Goal: Task Accomplishment & Management: Complete application form

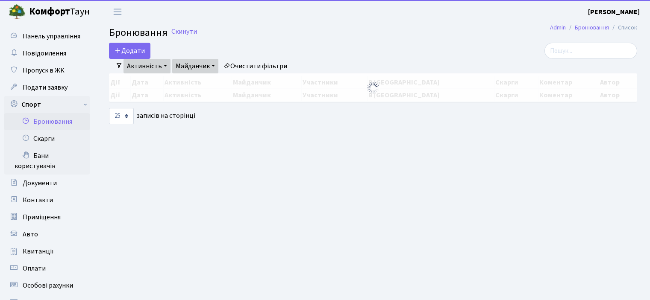
select select "25"
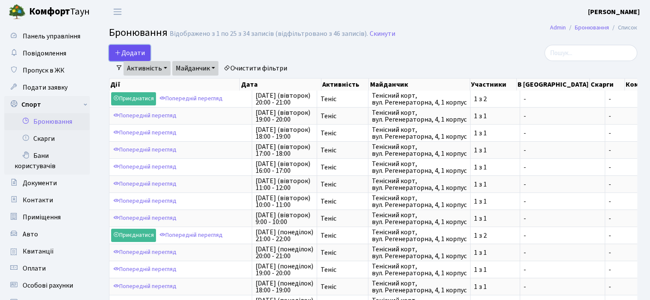
click at [130, 49] on button "Додати" at bounding box center [129, 53] width 41 height 16
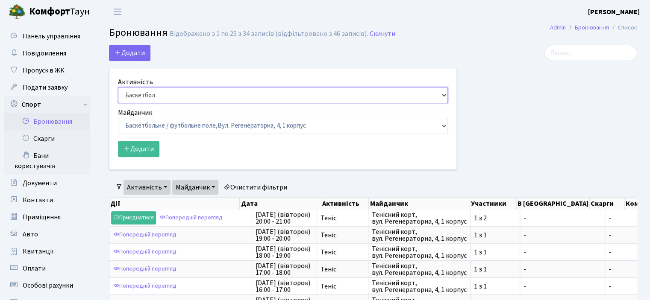
click at [130, 95] on select "Баскетбол Волейбол Йога Катання на роликах Настільний теніс Теніс Футбол Фітнес" at bounding box center [283, 95] width 330 height 16
select select "1"
click at [118, 87] on select "Баскетбол Волейбол Йога Катання на роликах Настільний теніс [PERSON_NAME] Фітнес" at bounding box center [283, 95] width 330 height 16
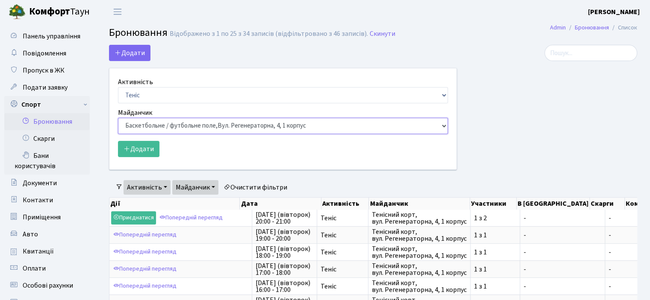
click at [138, 123] on select "Баскетбольне / футбольне поле, Вул. Регенераторна, 4, 1 корпус Баскетбольне пол…" at bounding box center [283, 126] width 330 height 16
select select "1"
click at [118, 118] on select "Баскетбольне / футбольне поле, Вул. Регенераторна, 4, 1 корпус Баскетбольне пол…" at bounding box center [283, 126] width 330 height 16
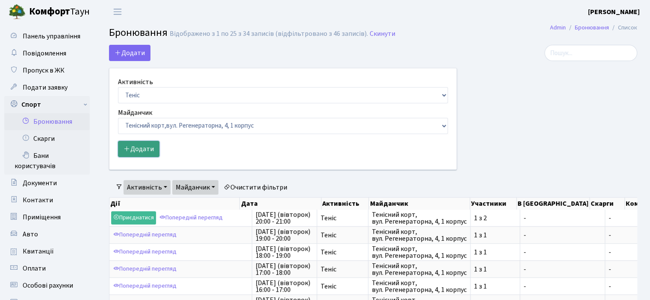
click at [139, 150] on button "Додати" at bounding box center [138, 149] width 41 height 16
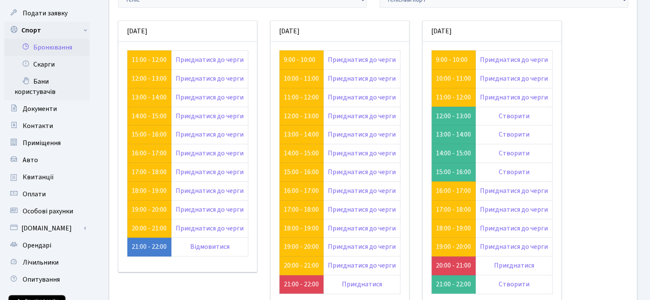
scroll to position [128, 0]
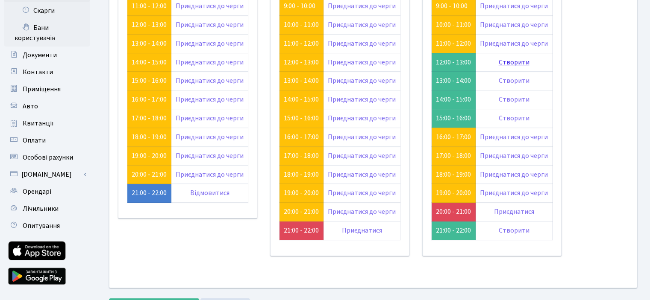
click at [510, 62] on link "Створити" at bounding box center [514, 62] width 31 height 9
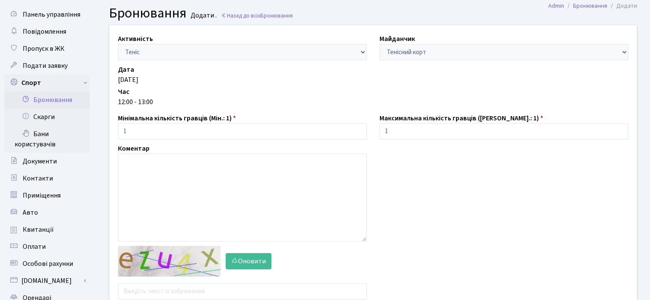
scroll to position [43, 0]
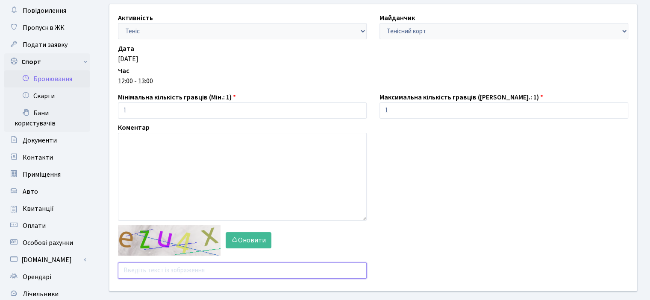
click at [132, 272] on input "text" at bounding box center [242, 271] width 249 height 16
type input "g"
type input "q"
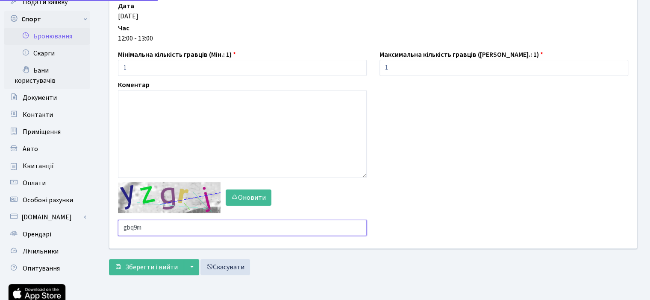
type input "gbq9m"
click at [144, 269] on main "Admin Бронювання Додати Бронювання Додати . Назад до всіх Бронювання Активність…" at bounding box center [373, 138] width 554 height 401
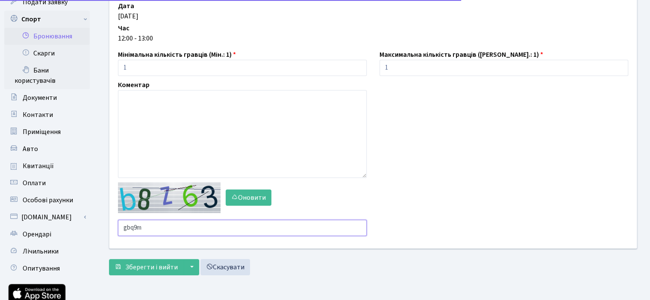
drag, startPoint x: 158, startPoint y: 226, endPoint x: 108, endPoint y: 230, distance: 50.1
click at [108, 230] on div "Активність - Баскетбол Волейбол Йога Катання на роликах Настільний теніс Теніс …" at bounding box center [373, 105] width 540 height 287
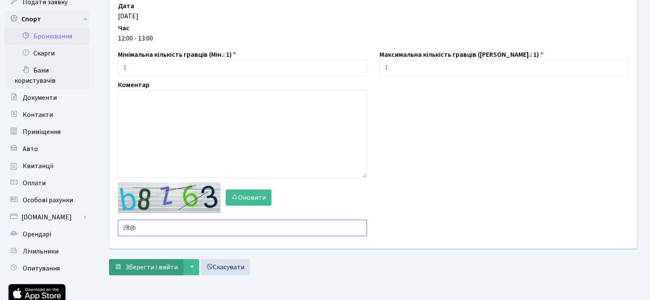
type input "j9bjb"
click at [130, 269] on span "Зберегти і вийти" at bounding box center [151, 267] width 53 height 9
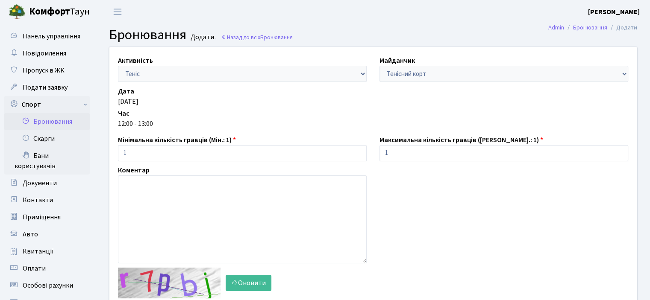
scroll to position [85, 0]
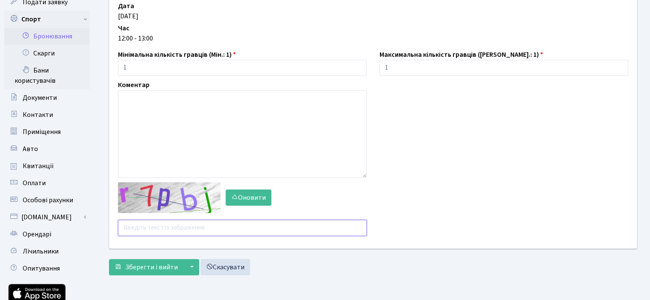
click at [169, 230] on input "text" at bounding box center [242, 228] width 249 height 16
type input "ppi3j"
click at [159, 271] on span "Зберегти і вийти" at bounding box center [151, 267] width 53 height 9
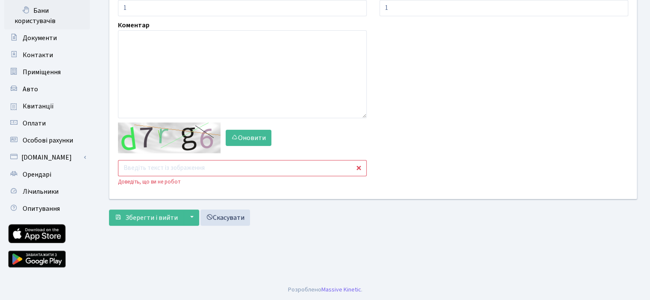
scroll to position [146, 0]
click at [153, 167] on input "text" at bounding box center [242, 168] width 249 height 16
type input "hacxq"
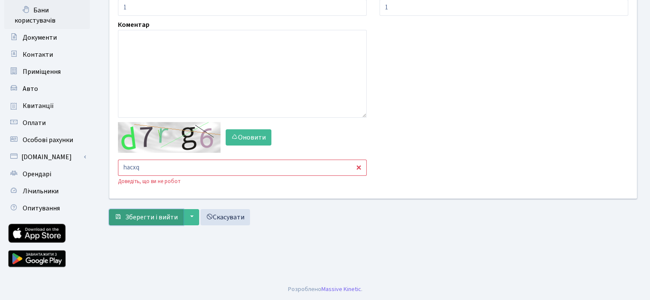
click at [147, 209] on button "Зберегти і вийти" at bounding box center [146, 217] width 74 height 16
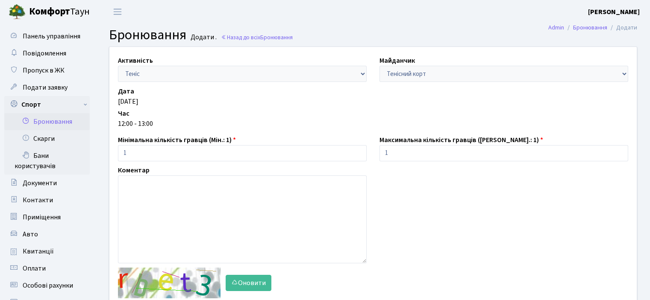
scroll to position [146, 0]
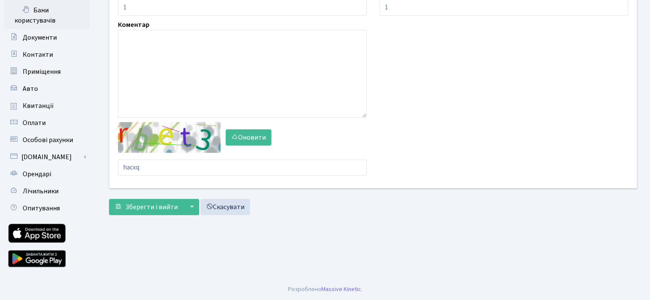
click at [230, 266] on main "Admin Бронювання Додати Бронювання Додати . Назад до всіх Бронювання Активність…" at bounding box center [373, 78] width 554 height 401
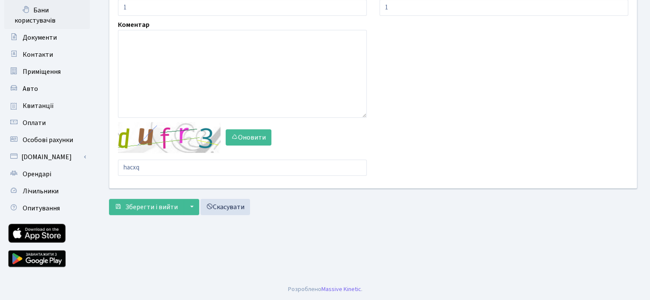
drag, startPoint x: 186, startPoint y: 261, endPoint x: 184, endPoint y: 257, distance: 4.8
click at [186, 261] on main "Admin Бронювання Додати Бронювання Додати . Назад до всіх Бронювання Активність…" at bounding box center [373, 78] width 554 height 401
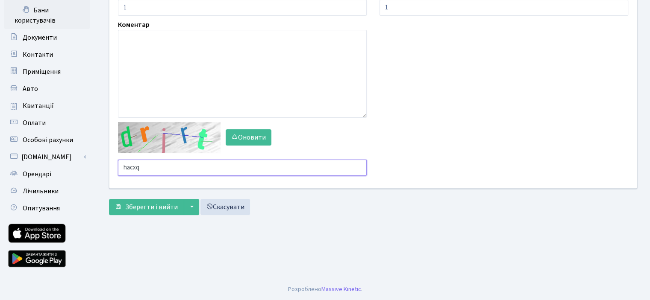
drag, startPoint x: 189, startPoint y: 169, endPoint x: 125, endPoint y: 174, distance: 63.9
click at [126, 174] on input "hacxq" at bounding box center [242, 168] width 249 height 16
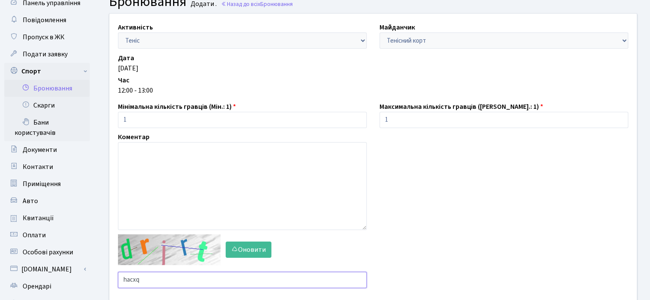
scroll to position [0, 0]
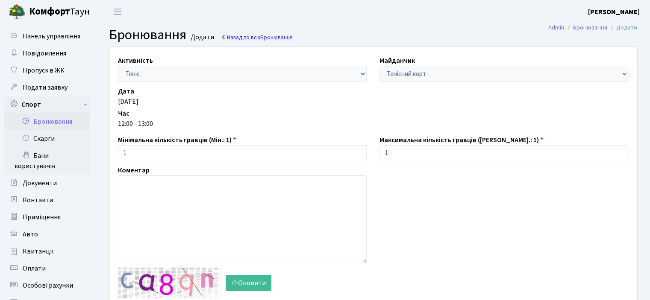
click at [284, 34] on span "Бронювання" at bounding box center [276, 37] width 32 height 8
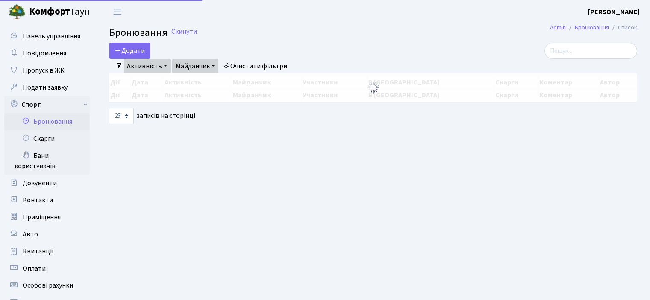
select select "25"
click at [138, 50] on button "Додати" at bounding box center [129, 51] width 41 height 16
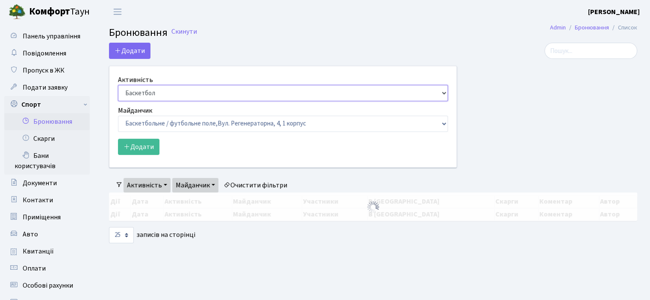
click at [145, 94] on select "Баскетбол Волейбол Йога Катання на роликах Настільний теніс [PERSON_NAME] Фітнес" at bounding box center [283, 93] width 330 height 16
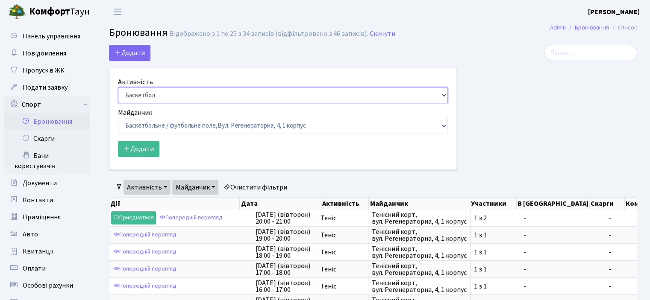
select select "1"
click at [118, 87] on select "Баскетбол Волейбол Йога Катання на роликах Настільний теніс Теніс Футбол Фітнес" at bounding box center [283, 95] width 330 height 16
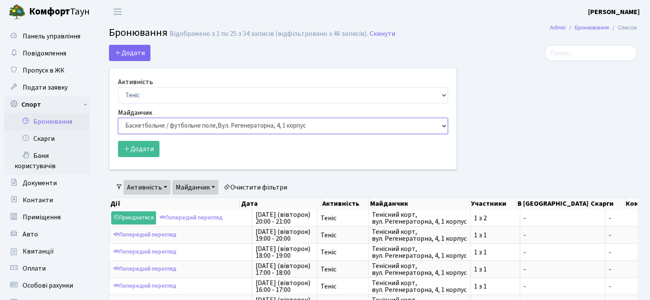
click at [141, 120] on select "Баскетбольне / футбольне поле, Вул. Регенераторна, 4, 1 корпус Баскетбольне пол…" at bounding box center [283, 126] width 330 height 16
select select "1"
click at [118, 118] on select "Баскетбольне / футбольне поле, Вул. Регенераторна, 4, 1 корпус Баскетбольне пол…" at bounding box center [283, 126] width 330 height 16
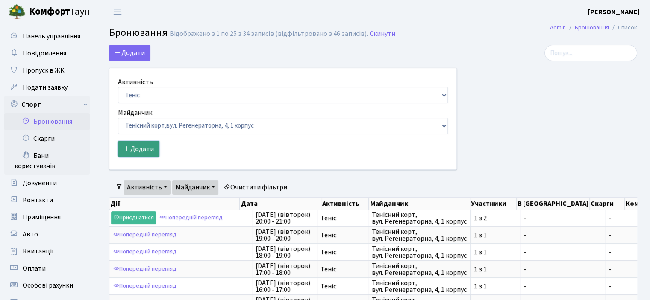
click at [139, 155] on button "Додати" at bounding box center [138, 149] width 41 height 16
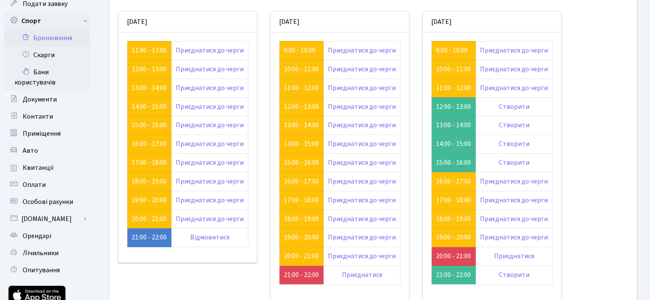
scroll to position [43, 0]
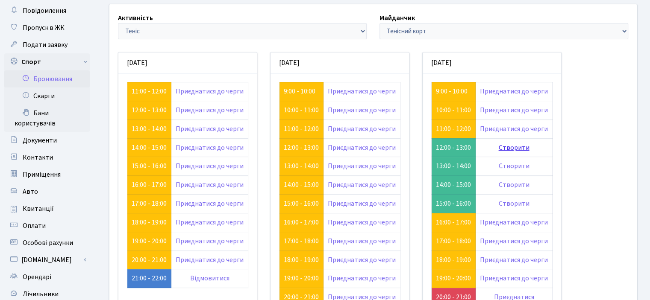
click at [508, 144] on link "Створити" at bounding box center [514, 147] width 31 height 9
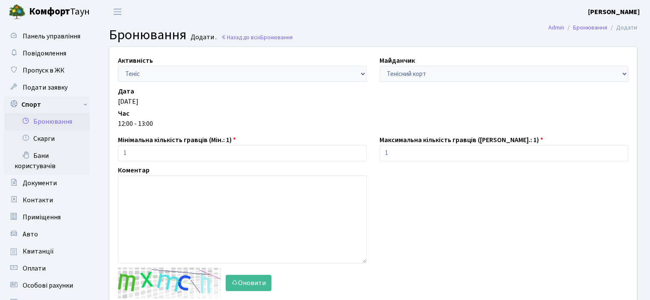
scroll to position [85, 0]
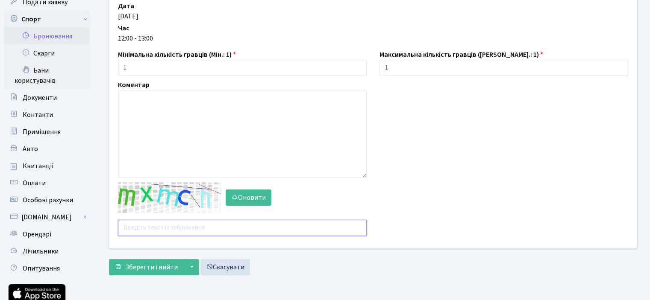
click at [142, 230] on input "text" at bounding box center [242, 228] width 249 height 16
type input "x6d8g"
click at [142, 271] on span "Зберегти і вийти" at bounding box center [151, 267] width 53 height 9
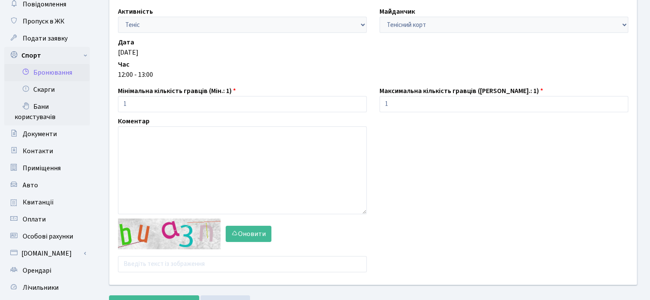
scroll to position [85, 0]
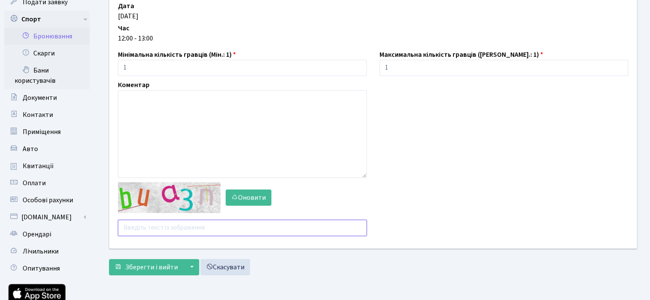
click at [149, 224] on input "text" at bounding box center [242, 228] width 249 height 16
type input "h2dc4"
click at [141, 266] on span "Зберегти і вийти" at bounding box center [151, 267] width 53 height 9
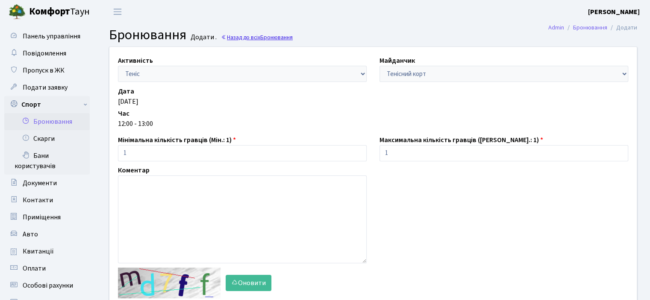
click at [266, 39] on span "Бронювання" at bounding box center [276, 37] width 32 height 8
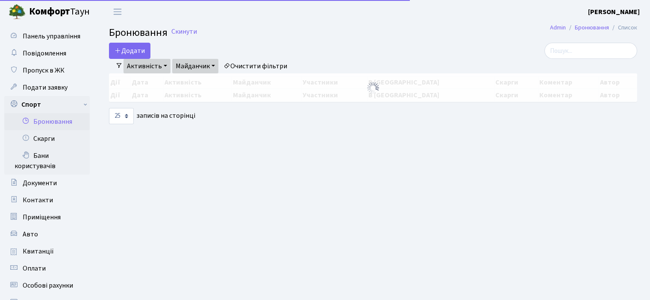
select select "25"
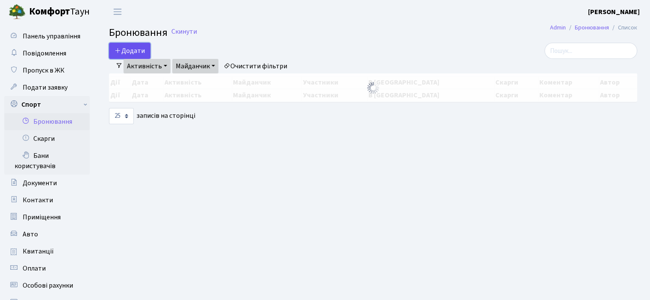
click at [125, 50] on button "Додати" at bounding box center [129, 51] width 41 height 16
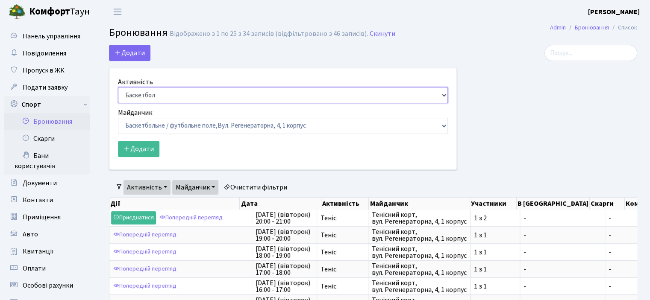
click at [147, 91] on select "Баскетбол Волейбол Йога Катання на роликах Настільний теніс Теніс Футбол Фітнес" at bounding box center [283, 95] width 330 height 16
select select "1"
click at [118, 87] on select "Баскетбол Волейбол Йога Катання на роликах Настільний теніс Теніс Футбол Фітнес" at bounding box center [283, 95] width 330 height 16
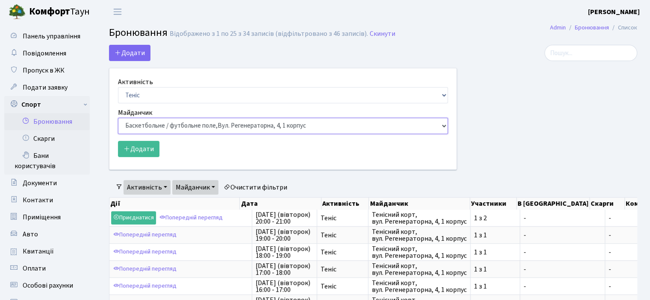
click at [141, 128] on select "Баскетбольне / футбольне поле, Вул. Регенераторна, 4, 1 корпус Баскетбольне пол…" at bounding box center [283, 126] width 330 height 16
select select "1"
click at [118, 118] on select "Баскетбольне / футбольне поле, Вул. Регенераторна, 4, 1 корпус Баскетбольне пол…" at bounding box center [283, 126] width 330 height 16
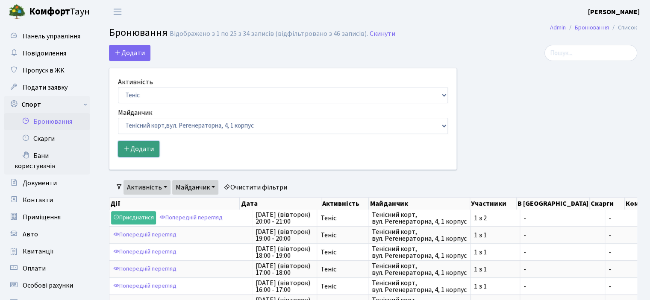
click at [137, 151] on button "Додати" at bounding box center [138, 149] width 41 height 16
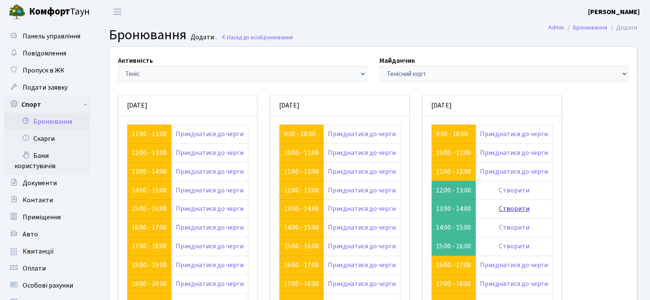
click at [524, 208] on link "Створити" at bounding box center [514, 208] width 31 height 9
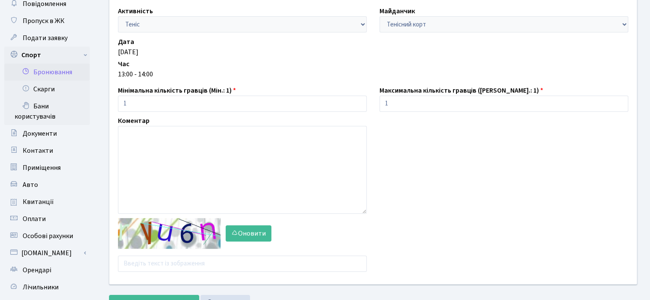
scroll to position [128, 0]
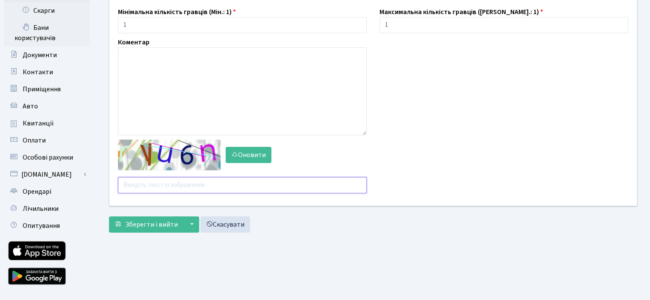
click at [152, 184] on input "text" at bounding box center [242, 185] width 249 height 16
type input "e7f8m"
click at [146, 226] on span "Зберегти і вийти" at bounding box center [151, 224] width 53 height 9
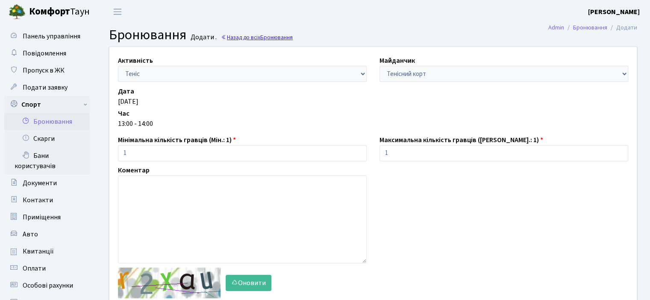
click at [266, 38] on span "Бронювання" at bounding box center [276, 37] width 32 height 8
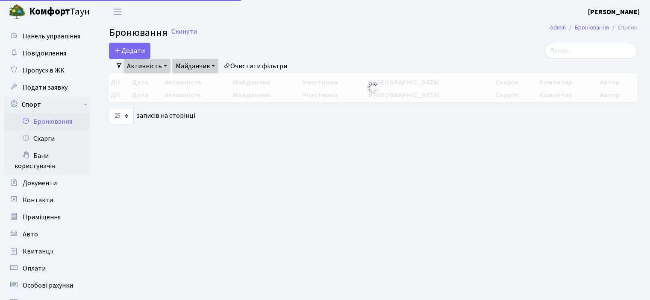
select select "25"
